Goal: Task Accomplishment & Management: Use online tool/utility

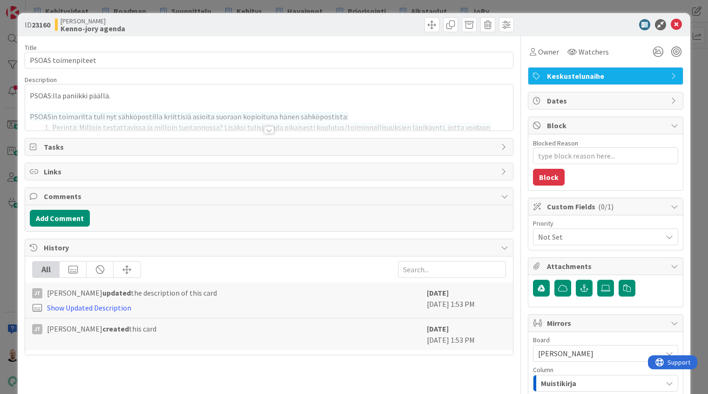
click at [386, 8] on div "ID 23160 [PERSON_NAME]-jory agenda Title 18 / 128 PSOAS toimenpiteet Descriptio…" at bounding box center [354, 197] width 708 height 394
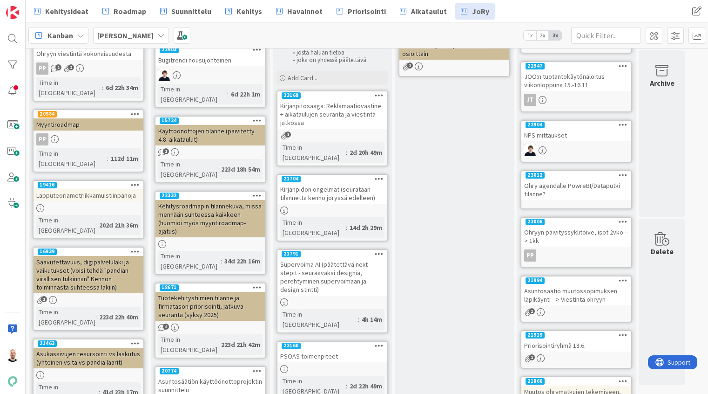
scroll to position [92, 0]
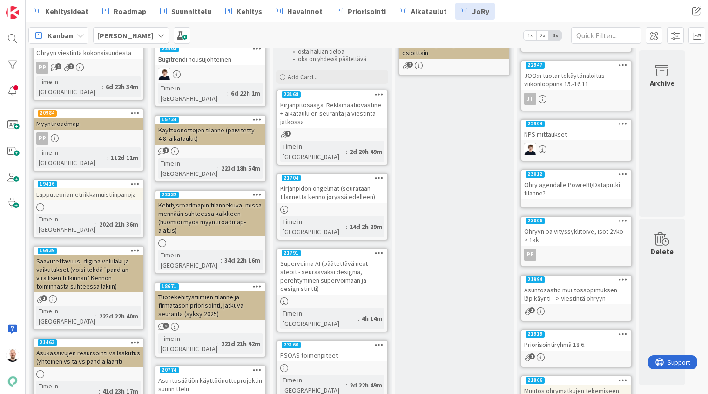
click at [332, 257] on div "Supervoima AI (päätettävä next stepit - seuraavaksi designia, perehtyminen supe…" at bounding box center [333, 275] width 110 height 37
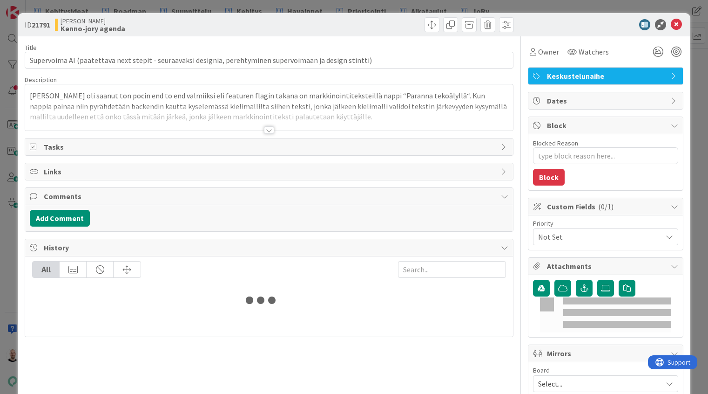
type textarea "x"
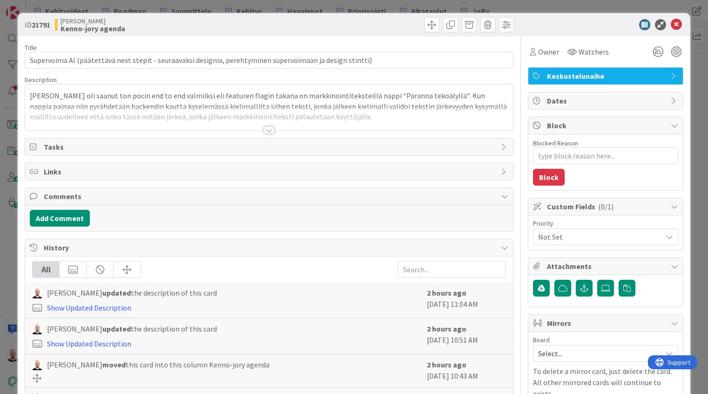
click at [269, 127] on div at bounding box center [269, 129] width 10 height 7
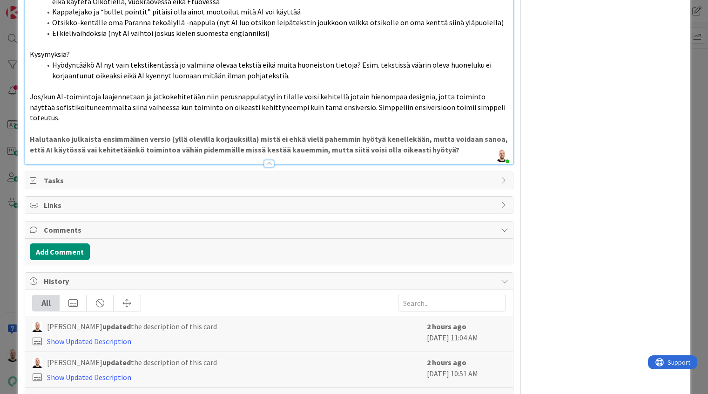
scroll to position [407, 0]
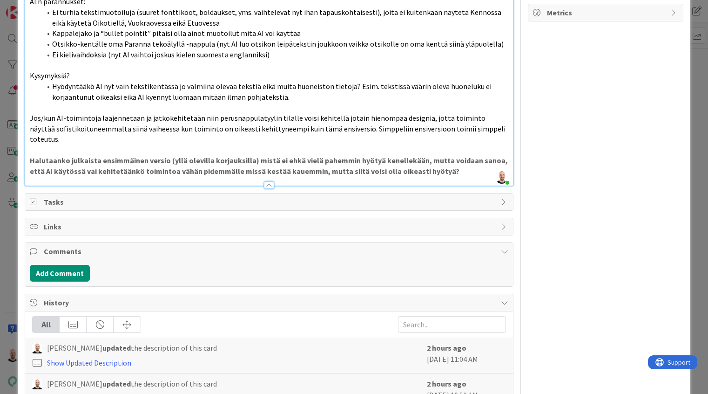
click at [442, 155] on p "Halutaanko julkaista ensimmäinen versio (yllä olevilla korjauksilla) mistä ei e…" at bounding box center [269, 165] width 479 height 21
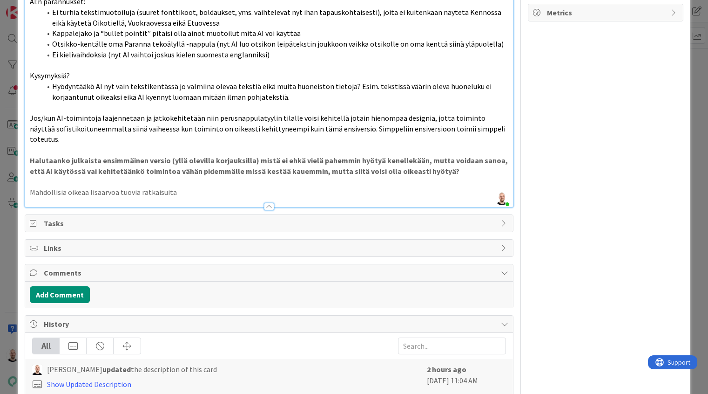
click at [170, 187] on p "Mahdollisia oikeaa lisäarvoa tuovia ratkaisuita" at bounding box center [269, 192] width 479 height 11
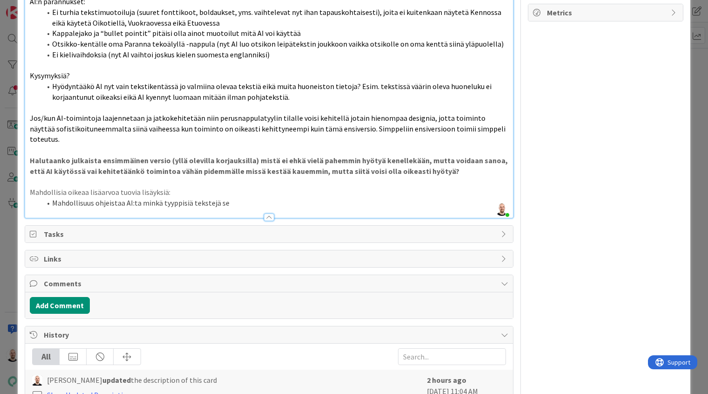
drag, startPoint x: 141, startPoint y: 176, endPoint x: 243, endPoint y: 176, distance: 101.5
click at [243, 197] on li "Mahdollisuus ohjeistaa AI:ta minkä tyyppisiä tekstejä se" at bounding box center [275, 202] width 468 height 11
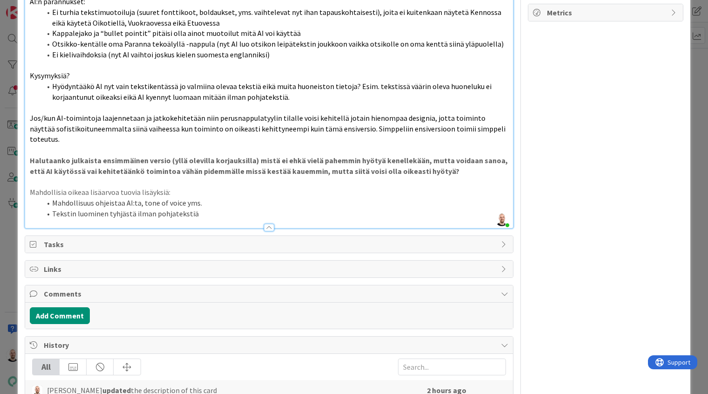
click at [700, 133] on div "ID 21791 [PERSON_NAME]-jory agenda Title 106 / 128 Supervoima AI (päätettävä ne…" at bounding box center [354, 197] width 708 height 394
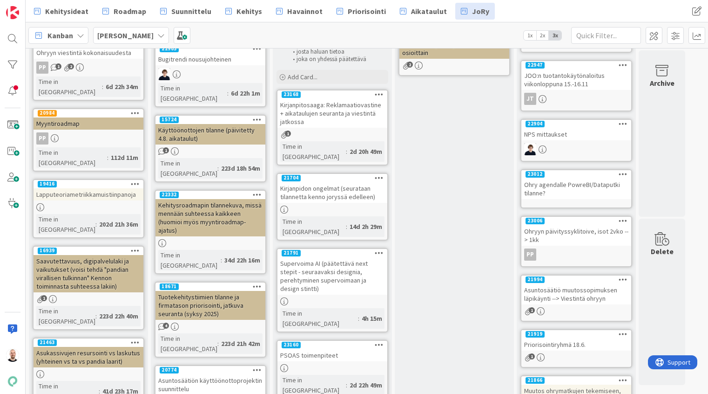
click at [327, 257] on div "Supervoima AI (päätettävä next stepit - seuraavaksi designia, perehtyminen supe…" at bounding box center [333, 275] width 110 height 37
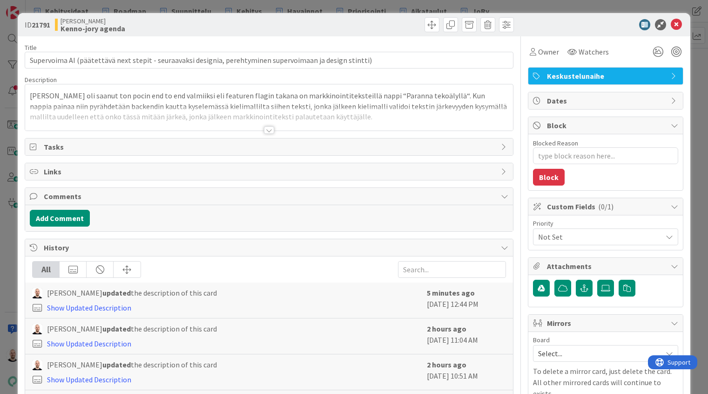
click at [267, 136] on div "Title 106 / 128 Supervoima AI (päätettävä next stepit - seuraavaksi designia, p…" at bounding box center [269, 257] width 489 height 443
click at [271, 129] on div at bounding box center [269, 129] width 10 height 7
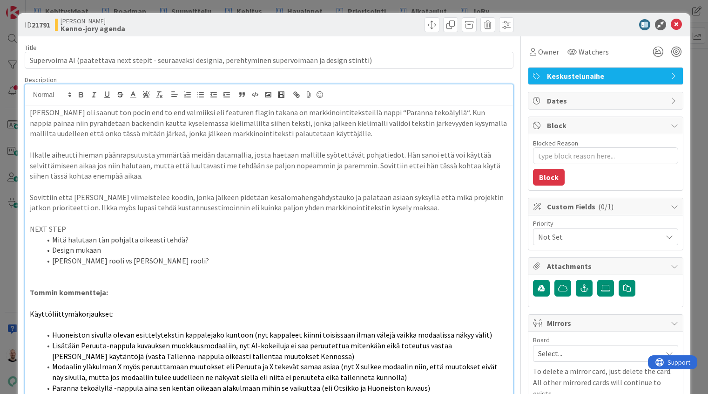
click at [558, 6] on div "ID 21791 [PERSON_NAME]-jory agenda Title 106 / 128 Supervoima AI (päätettävä ne…" at bounding box center [354, 197] width 708 height 394
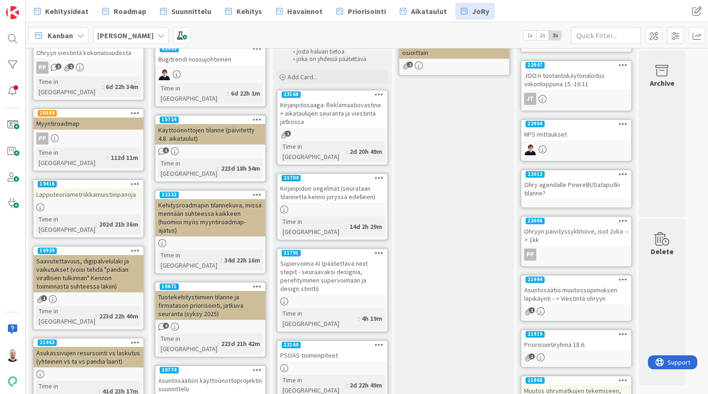
click at [331, 182] on div "Kirjanpidon ongelmat (seurataan tilannetta kenno joryssä edelleen)" at bounding box center [333, 192] width 110 height 20
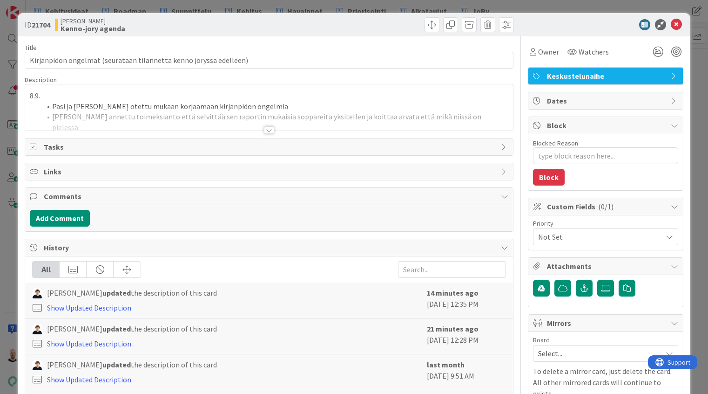
click at [270, 132] on div at bounding box center [269, 129] width 10 height 7
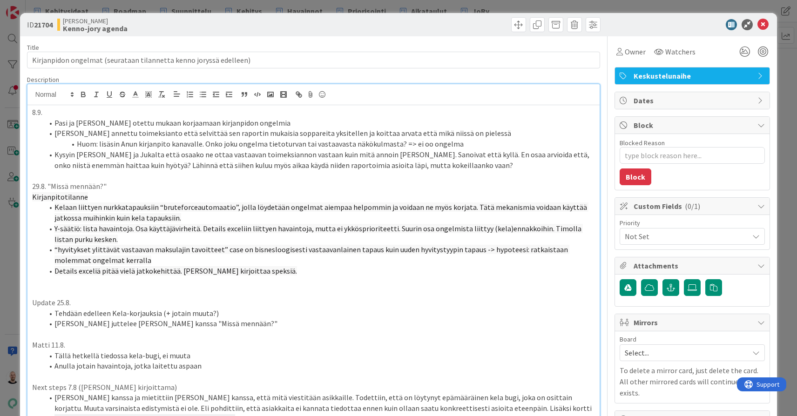
click at [418, 288] on p at bounding box center [313, 292] width 563 height 11
click at [429, 290] on p at bounding box center [313, 292] width 563 height 11
click at [499, 2] on div "ID 21704 [PERSON_NAME] Kenno-jory agenda Title 66 / 128 Kirjanpidon ongelmat (s…" at bounding box center [398, 208] width 797 height 416
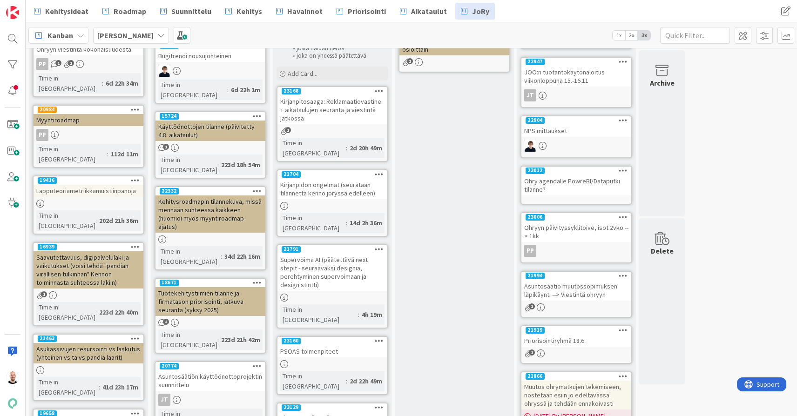
scroll to position [105, 0]
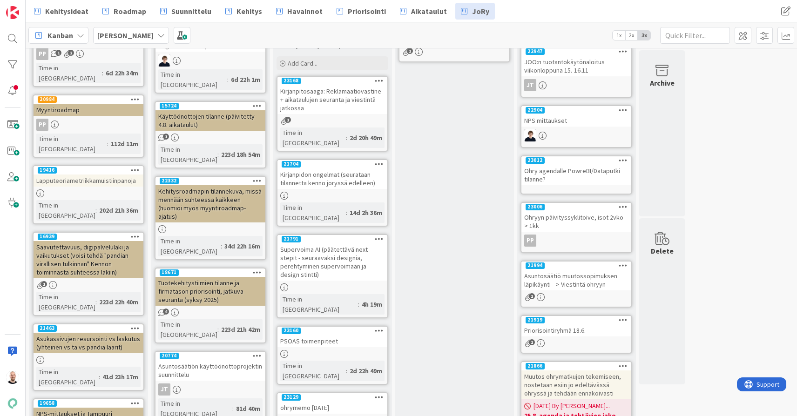
click at [327, 326] on link "23160 PSOAS toimenpiteet Time in [GEOGRAPHIC_DATA] : 2d 22h 49m" at bounding box center [333, 355] width 112 height 59
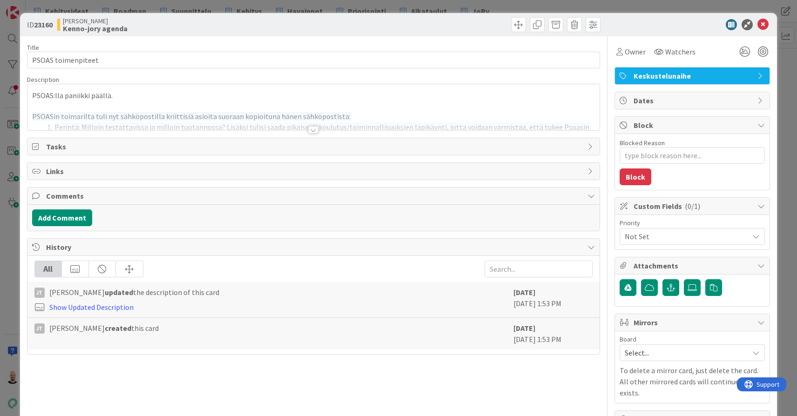
click at [313, 132] on div at bounding box center [313, 129] width 10 height 7
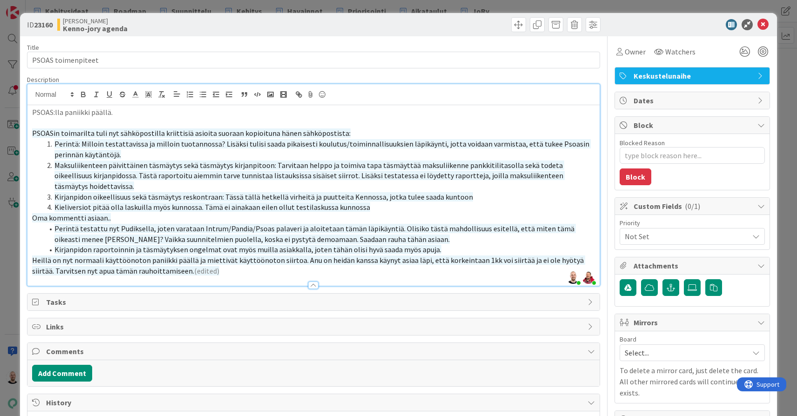
click at [497, 192] on li "Kirjanpidon oikeellisuus sekä täsmäytys reskontraan: Tässä tällä hetkellä virhe…" at bounding box center [319, 197] width 552 height 11
click at [235, 11] on div "ID 23160 [PERSON_NAME]-jory agenda Title 18 / 128 PSOAS toimenpiteet Descriptio…" at bounding box center [398, 208] width 797 height 416
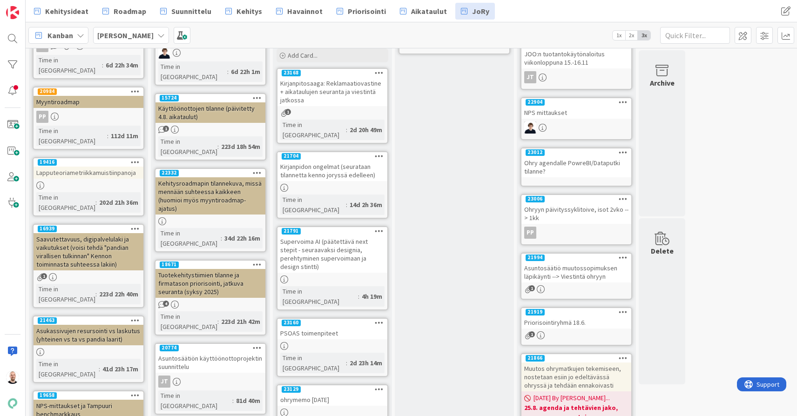
scroll to position [122, 0]
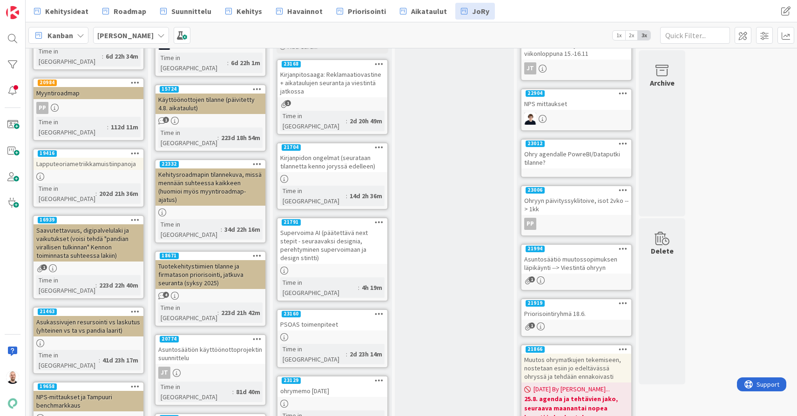
click at [330, 319] on div "PSOAS toimenpiteet" at bounding box center [333, 325] width 110 height 12
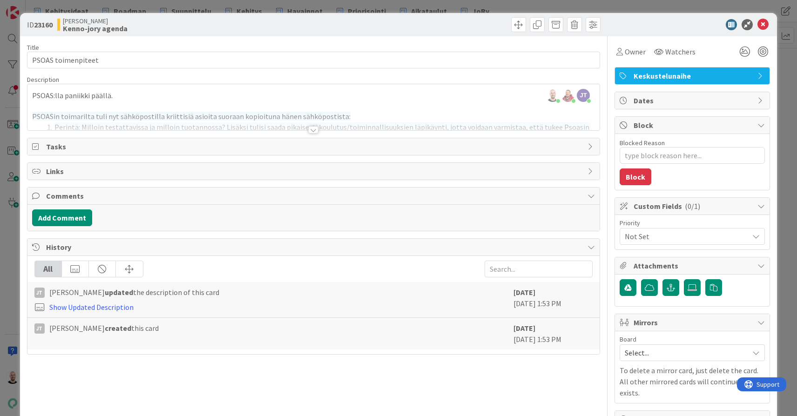
click at [313, 132] on div at bounding box center [313, 129] width 10 height 7
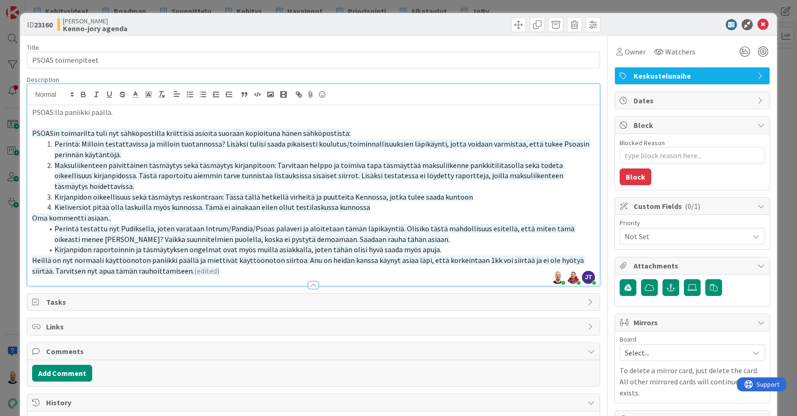
click at [383, 113] on p "PSOAS:lla paniikki päällä." at bounding box center [313, 112] width 563 height 11
click at [496, 158] on li "Perintä: Milloin testattavissa ja milloin tuotannossa? Lisäksi tulisi saada pik…" at bounding box center [319, 149] width 552 height 21
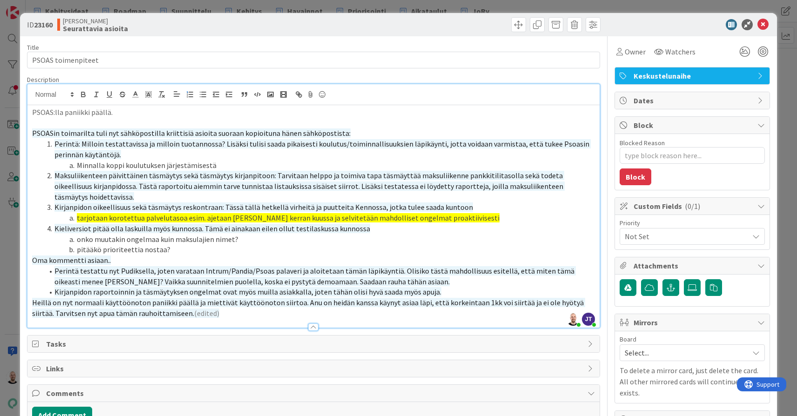
click at [475, 10] on div "ID 23160 [PERSON_NAME] asioita Title 18 / 128 PSOAS toimenpiteet Description [P…" at bounding box center [398, 208] width 797 height 416
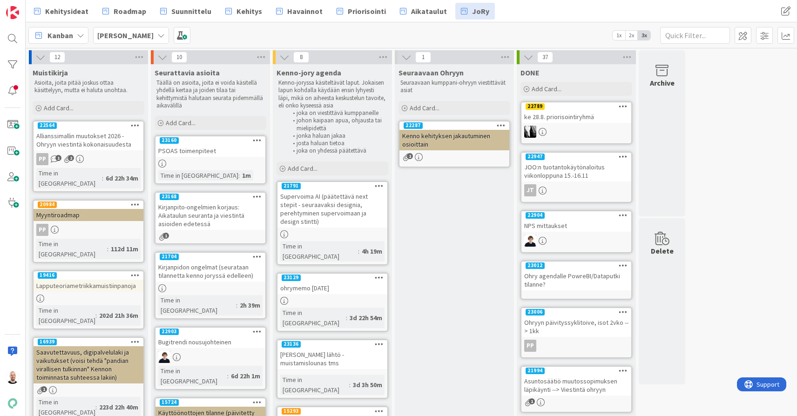
click at [336, 208] on div "Supervoima AI (päätettävä next stepit - seuraavaksi designia, perehtyminen supe…" at bounding box center [333, 209] width 110 height 37
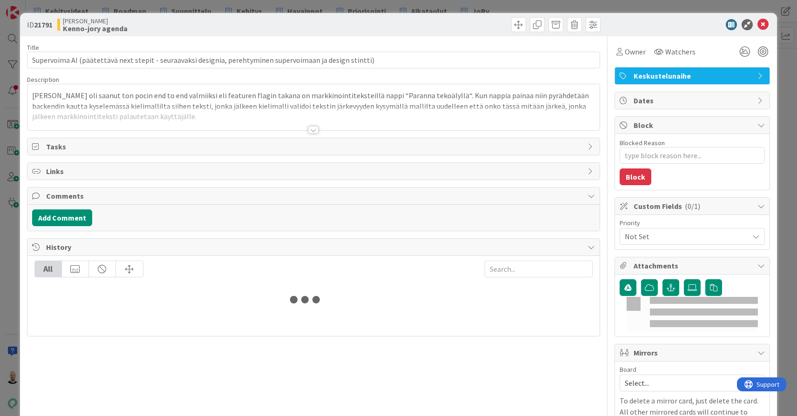
type textarea "x"
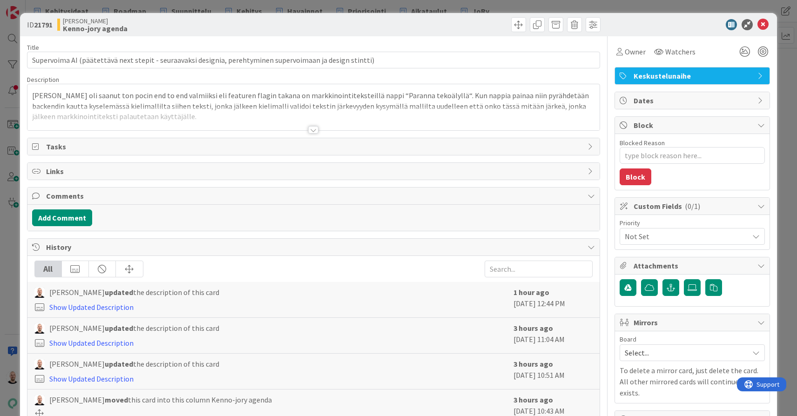
click at [315, 129] on div at bounding box center [313, 129] width 10 height 7
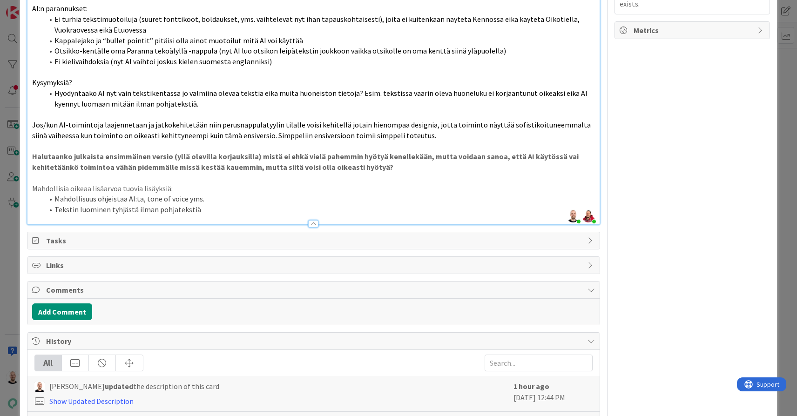
scroll to position [388, 0]
click at [234, 205] on li "Tekstin luominen tyhjästä ilman pohjatekstiä" at bounding box center [319, 210] width 552 height 11
click at [405, 152] on p "Halutaanko julkaista ensimmäinen versio (yllä olevilla korjauksilla) mistä ei e…" at bounding box center [313, 162] width 563 height 21
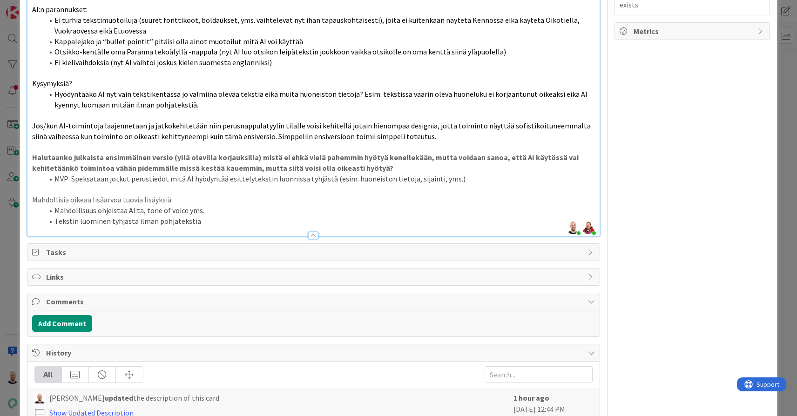
click at [432, 174] on li "MVP: Speksataan jotkut perustiedot mitä AI hyödyntää esittelytekstin luonnissa …" at bounding box center [319, 179] width 552 height 11
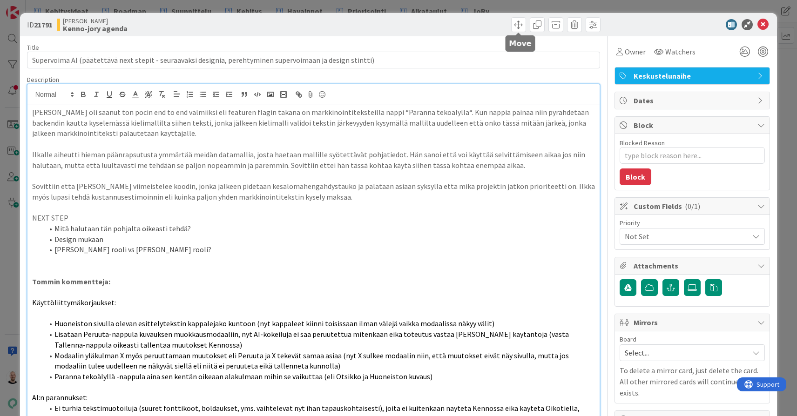
scroll to position [0, 0]
click at [521, 7] on div "ID 21791 [PERSON_NAME]-jory agenda Title 106 / 128 Supervoima AI (päätettävä ne…" at bounding box center [398, 208] width 797 height 416
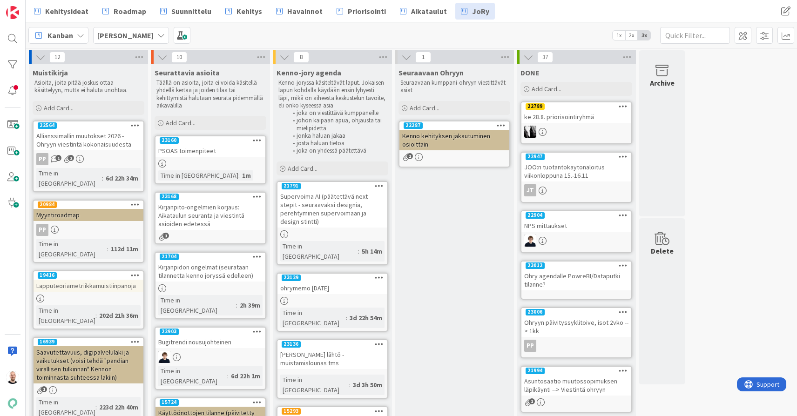
click at [339, 205] on div "Supervoima AI (päätettävä next stepit - seuraavaksi designia, perehtyminen supe…" at bounding box center [333, 209] width 110 height 37
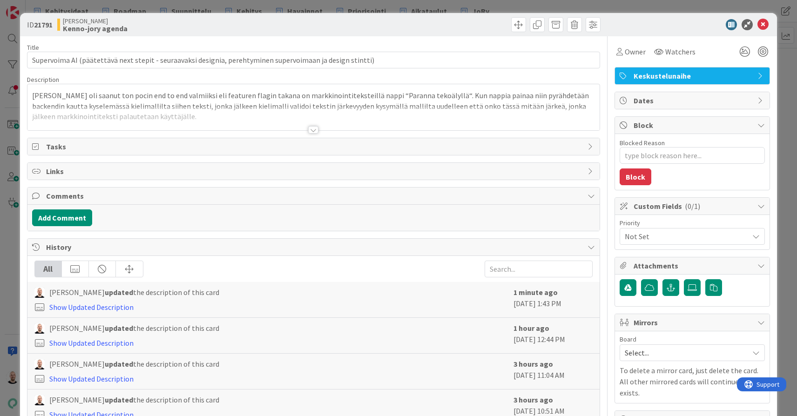
click at [315, 130] on div at bounding box center [313, 129] width 10 height 7
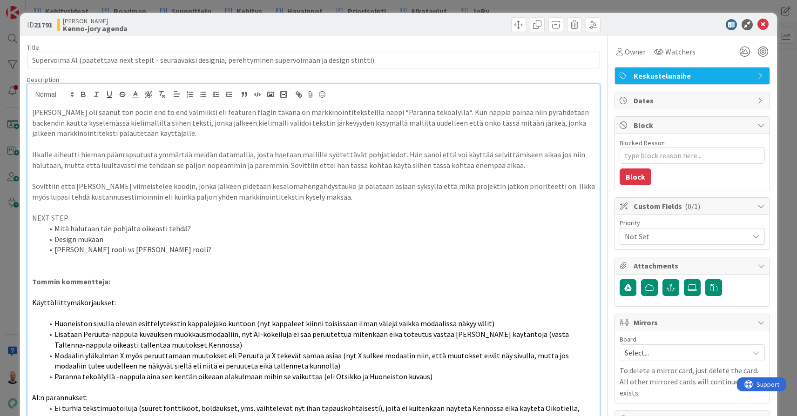
click at [499, 6] on div "ID 21791 [PERSON_NAME]-jory agenda Title 106 / 128 Supervoima AI (päätettävä ne…" at bounding box center [398, 208] width 797 height 416
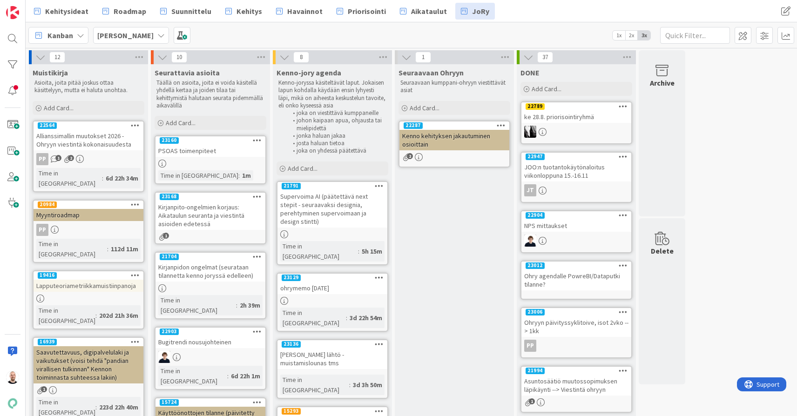
click at [326, 214] on div "Supervoima AI (päätettävä next stepit - seuraavaksi designia, perehtyminen supe…" at bounding box center [333, 209] width 110 height 37
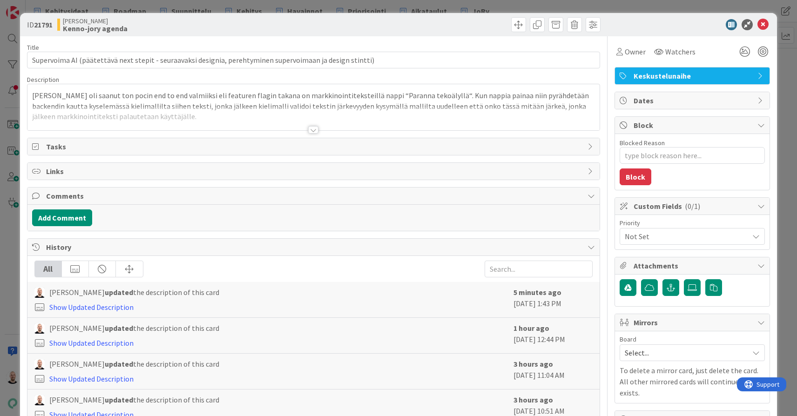
click at [312, 130] on div at bounding box center [313, 129] width 10 height 7
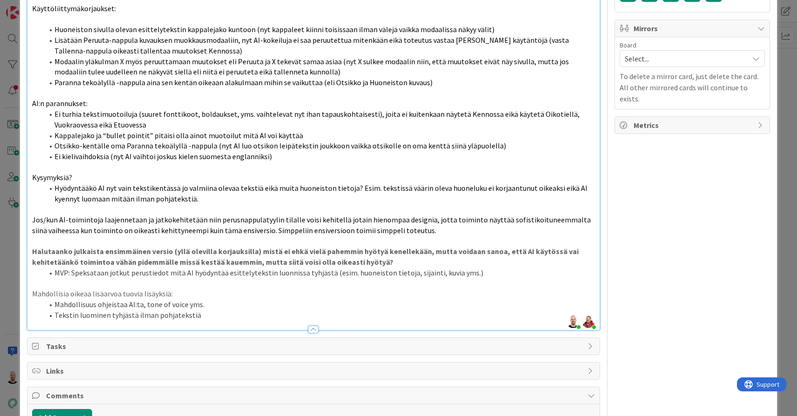
scroll to position [293, 0]
drag, startPoint x: 469, startPoint y: 259, endPoint x: 323, endPoint y: 261, distance: 145.8
click at [323, 269] on li "MVP: Speksataan jotkut perustiedot mitä AI hyödyntää esittelytekstin luonnissa …" at bounding box center [319, 274] width 552 height 11
click at [331, 269] on li "MVP: Speksataan jotkut perustiedot mitä AI hyödyntää esittelytekstin luonnissa …" at bounding box center [319, 274] width 552 height 11
drag, startPoint x: 326, startPoint y: 260, endPoint x: 477, endPoint y: 256, distance: 150.5
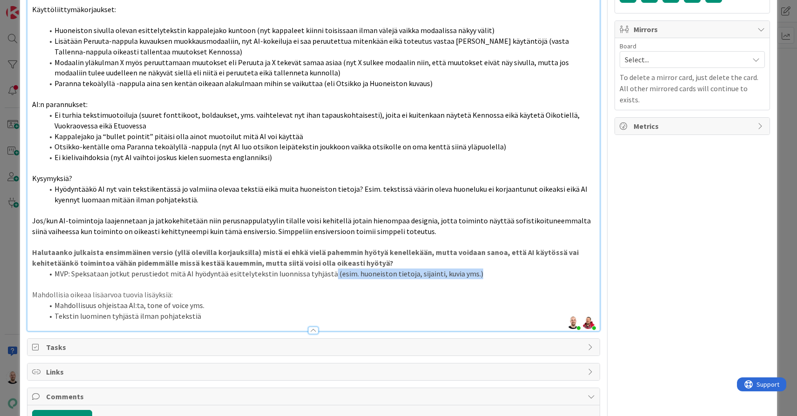
click at [477, 269] on li "MVP: Speksataan jotkut perustiedot mitä AI hyödyntää esittelytekstin luonnissa …" at bounding box center [319, 274] width 552 height 11
click at [472, 269] on li "MVP: Speksataan jotkut perustiedot mitä AI hyödyntää esittelytekstin luonnissa …" at bounding box center [319, 274] width 552 height 11
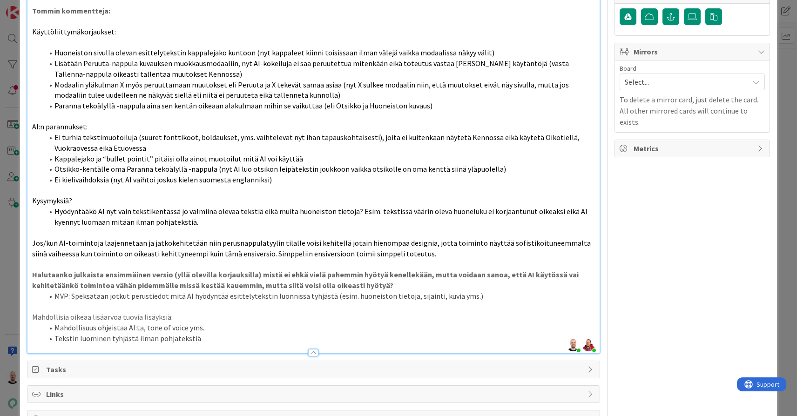
scroll to position [273, 0]
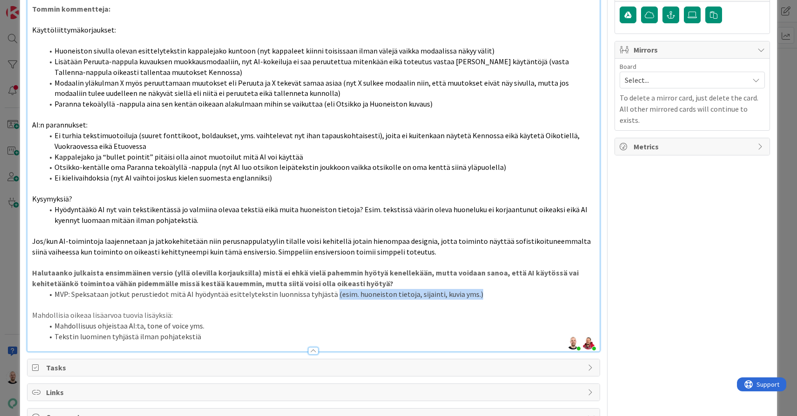
drag, startPoint x: 327, startPoint y: 279, endPoint x: 480, endPoint y: 278, distance: 153.2
click at [480, 289] on li "MVP: Speksataan jotkut perustiedot mitä AI hyödyntää esittelytekstin luonnissa …" at bounding box center [319, 294] width 552 height 11
click at [473, 289] on li "MVP: Speksataan jotkut perustiedot mitä AI hyödyntää esittelytekstin luonnissa …" at bounding box center [319, 294] width 552 height 11
drag, startPoint x: 327, startPoint y: 280, endPoint x: 488, endPoint y: 280, distance: 161.6
click at [488, 289] on li "MVP: Speksataan jotkut perustiedot mitä AI hyödyntää esittelytekstin luonnissa …" at bounding box center [319, 294] width 552 height 11
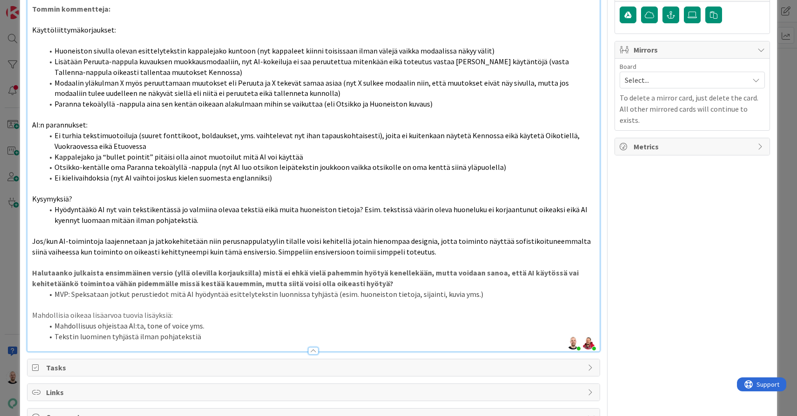
click at [477, 289] on li "MVP: Speksataan jotkut perustiedot mitä AI hyödyntää esittelytekstin luonnissa …" at bounding box center [319, 294] width 552 height 11
drag, startPoint x: 475, startPoint y: 280, endPoint x: 327, endPoint y: 277, distance: 147.7
click at [327, 289] on li "MVP: Speksataan jotkut perustiedot mitä AI hyödyntää esittelytekstin luonnissa …" at bounding box center [319, 294] width 552 height 11
drag, startPoint x: 327, startPoint y: 277, endPoint x: 479, endPoint y: 280, distance: 152.3
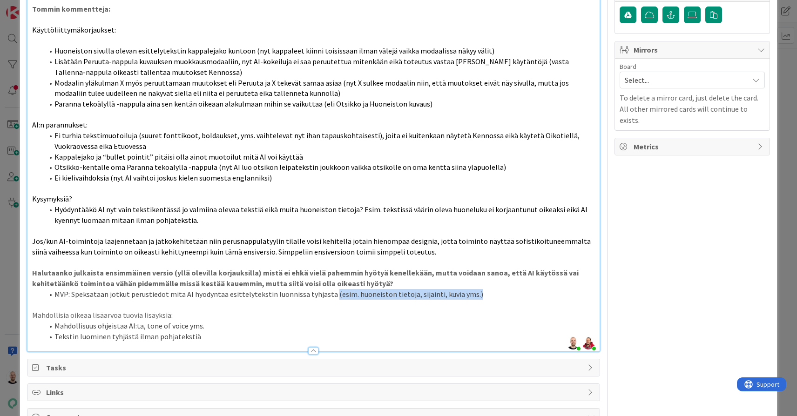
click at [479, 289] on li "MVP: Speksataan jotkut perustiedot mitä AI hyödyntää esittelytekstin luonnissa …" at bounding box center [319, 294] width 552 height 11
drag, startPoint x: 479, startPoint y: 280, endPoint x: 326, endPoint y: 279, distance: 153.7
click at [326, 289] on li "MVP: Speksataan jotkut perustiedot mitä AI hyödyntää esittelytekstin luonnissa …" at bounding box center [319, 294] width 552 height 11
click at [467, 289] on li "MVP: Speksataan jotkut perustiedot mitä AI hyödyntää esittelytekstin luonnissa …" at bounding box center [319, 294] width 552 height 11
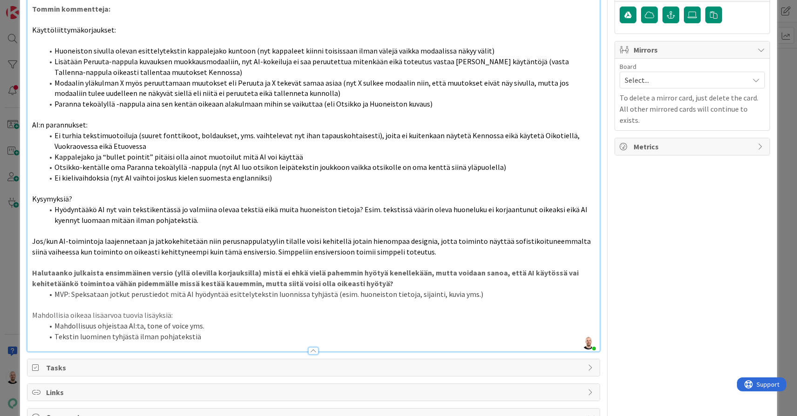
type textarea "x"
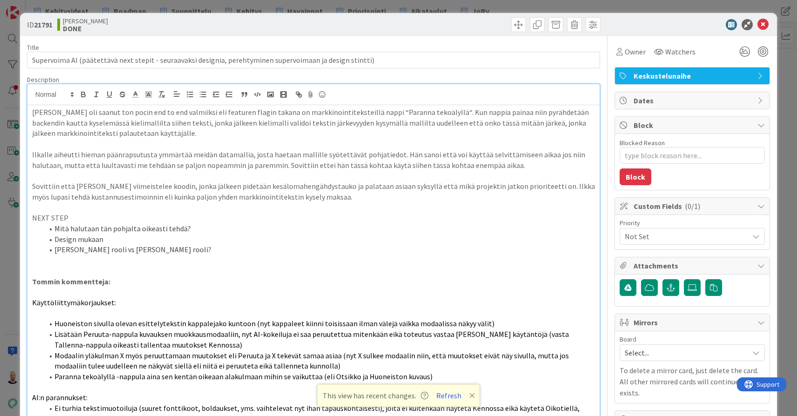
scroll to position [0, 0]
click at [430, 2] on div "ID 21791 [PERSON_NAME] DONE Title 106 / 128 Supervoima AI (päätettävä next step…" at bounding box center [398, 208] width 797 height 416
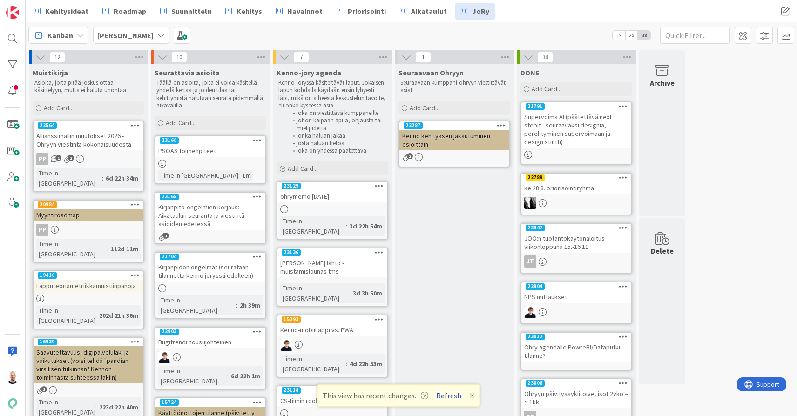
click at [449, 393] on button "Refresh" at bounding box center [449, 396] width 32 height 12
